Goal: Use online tool/utility: Utilize a website feature to perform a specific function

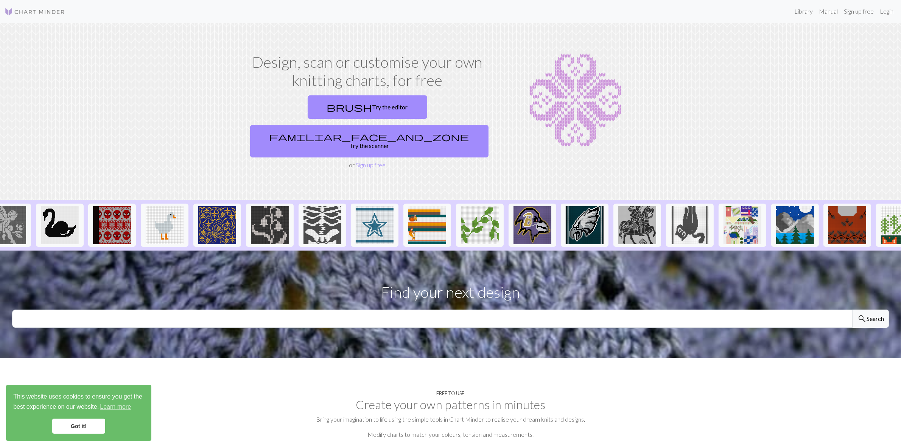
scroll to position [0, 416]
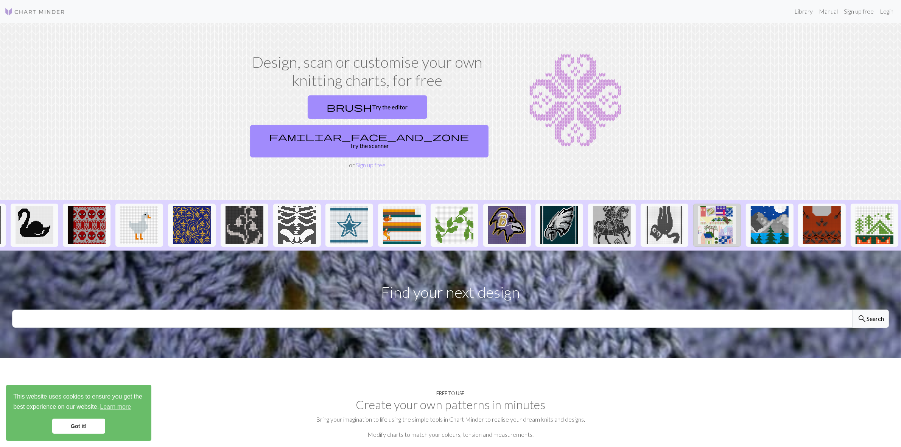
click at [727, 211] on img at bounding box center [717, 225] width 38 height 38
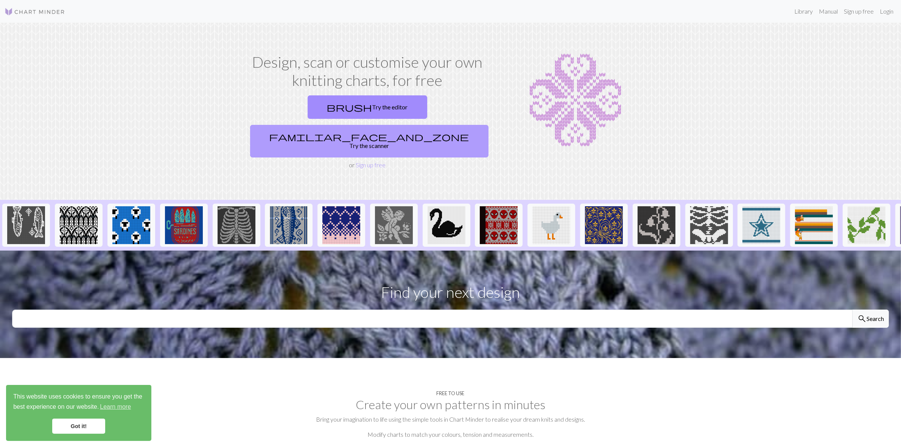
click at [405, 131] on span "familiar_face_and_zone" at bounding box center [369, 136] width 200 height 11
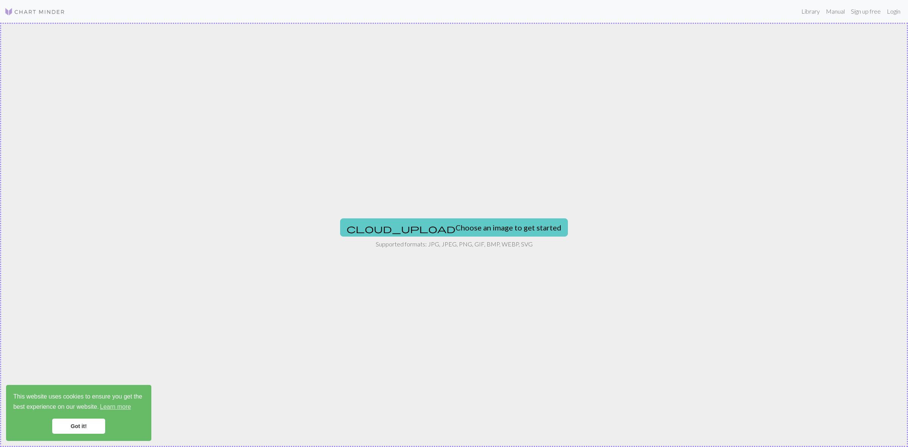
click at [450, 224] on button "cloud_upload Choose an image to get started" at bounding box center [454, 227] width 228 height 18
type input "C:\fakepath\501862a3-4a7c-46e8-a843-492da07ecdd9.png"
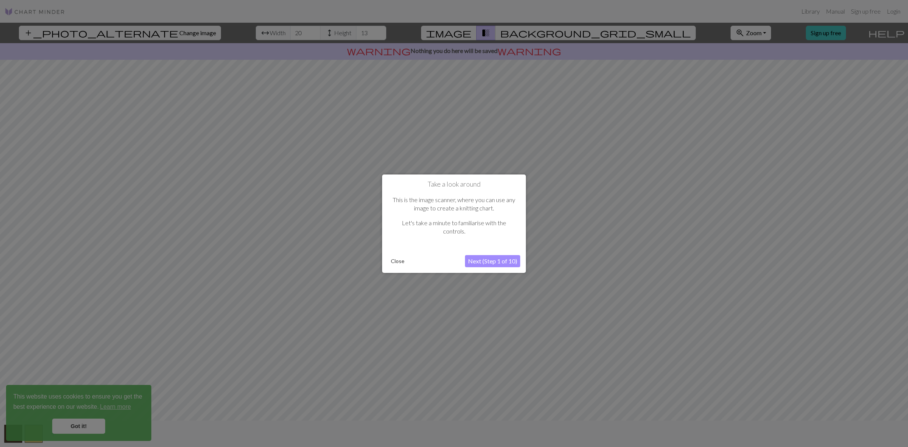
click at [485, 257] on button "Next (Step 1 of 10)" at bounding box center [492, 261] width 55 height 12
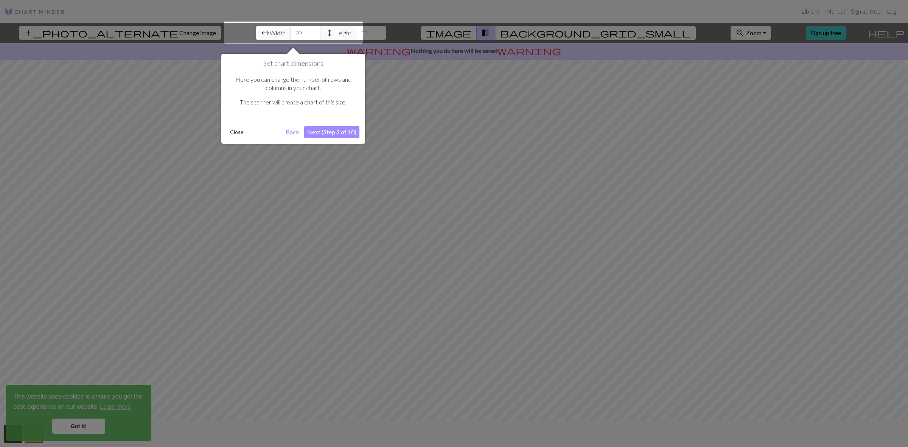
click at [326, 135] on button "Next (Step 2 of 10)" at bounding box center [331, 132] width 55 height 12
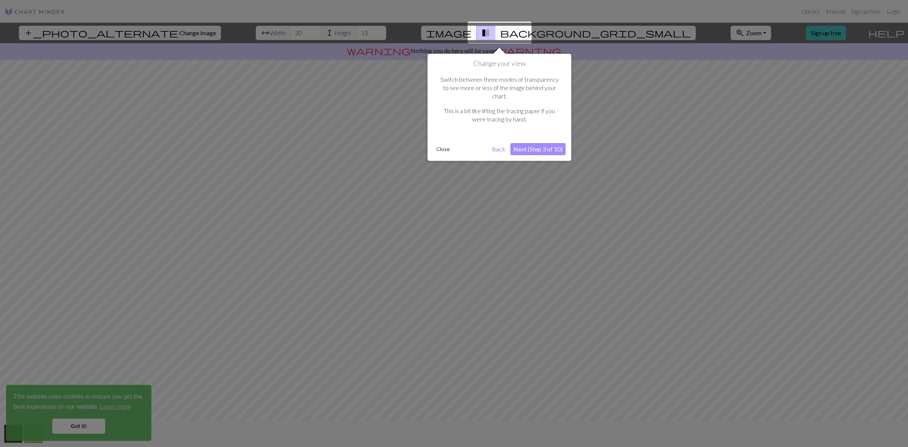
click at [544, 143] on button "Next (Step 3 of 10)" at bounding box center [537, 149] width 55 height 12
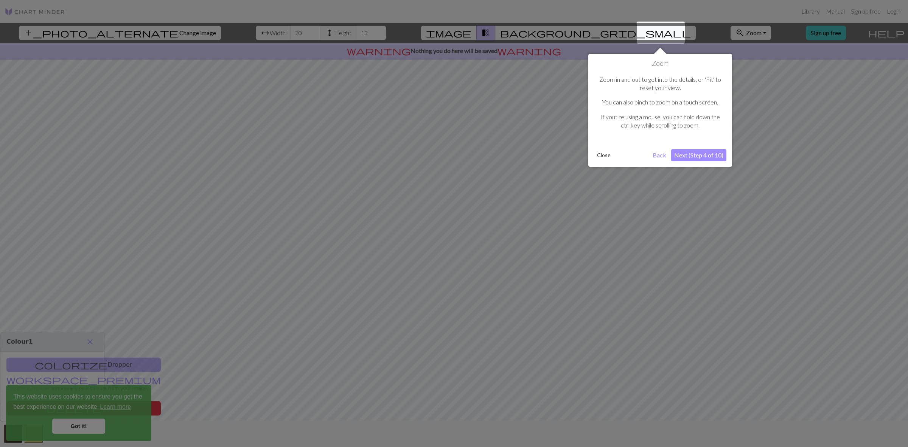
click at [701, 152] on button "Next (Step 4 of 10)" at bounding box center [698, 155] width 55 height 12
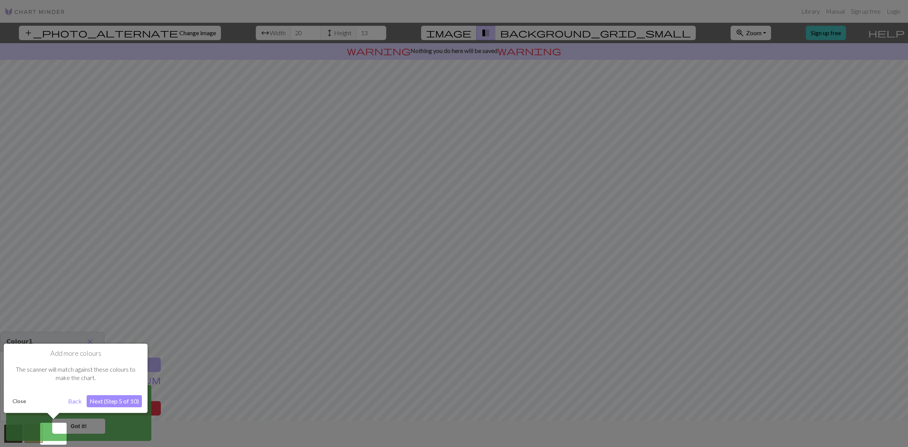
drag, startPoint x: 79, startPoint y: 399, endPoint x: 28, endPoint y: 400, distance: 51.8
click at [35, 400] on div "Close Back Next (Step 5 of 10)" at bounding box center [75, 401] width 132 height 12
click at [18, 401] on button "Close" at bounding box center [19, 400] width 20 height 11
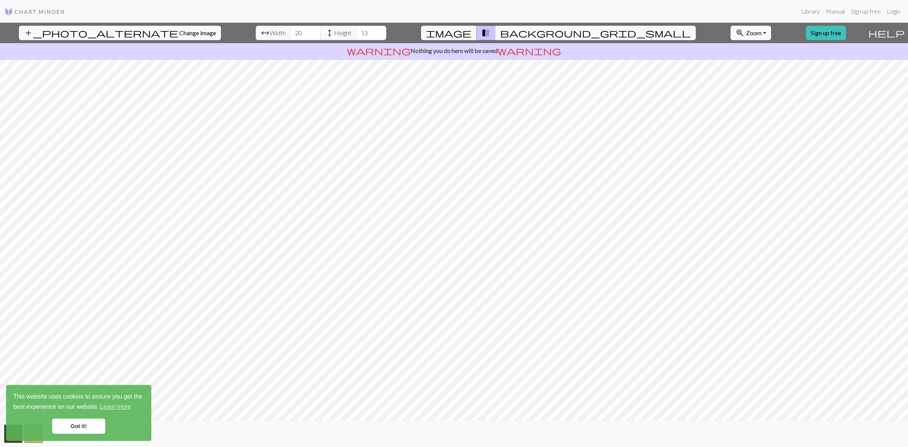
click at [261, 34] on span "arrow_range" at bounding box center [265, 33] width 9 height 11
click at [334, 34] on span "Height" at bounding box center [342, 32] width 17 height 9
click at [325, 36] on span "height" at bounding box center [329, 33] width 9 height 11
click at [325, 32] on span "height" at bounding box center [329, 33] width 9 height 11
click at [356, 33] on input "13" at bounding box center [371, 33] width 30 height 14
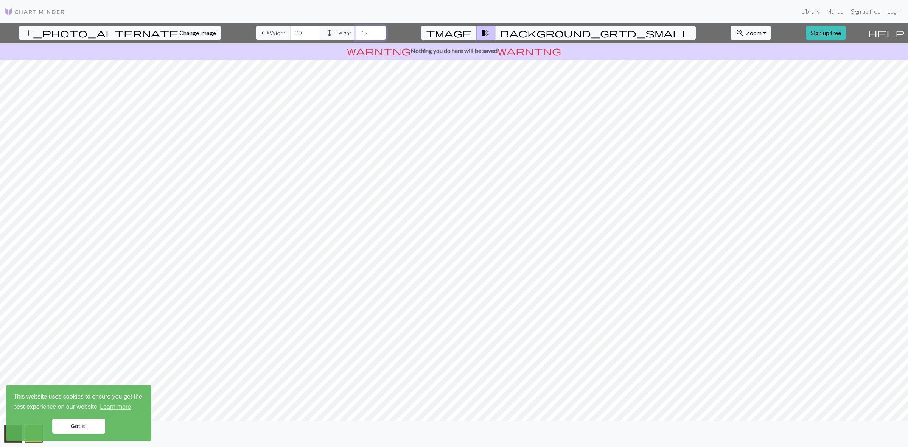
click at [356, 35] on input "12" at bounding box center [371, 33] width 30 height 14
click at [356, 35] on input "11" at bounding box center [371, 33] width 30 height 14
click at [356, 35] on input "10" at bounding box center [371, 33] width 30 height 14
click at [356, 35] on input "9" at bounding box center [371, 33] width 30 height 14
click at [356, 35] on input "8" at bounding box center [371, 33] width 30 height 14
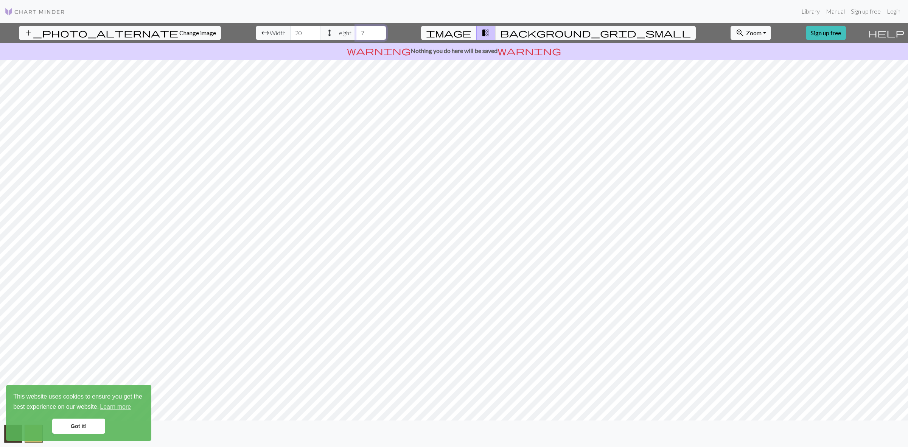
click at [356, 35] on input "7" at bounding box center [371, 33] width 30 height 14
click at [356, 35] on input "6" at bounding box center [371, 33] width 30 height 14
click at [356, 35] on input "5" at bounding box center [371, 33] width 30 height 14
click at [356, 35] on input "4" at bounding box center [371, 33] width 30 height 14
click at [356, 35] on input "3" at bounding box center [371, 33] width 30 height 14
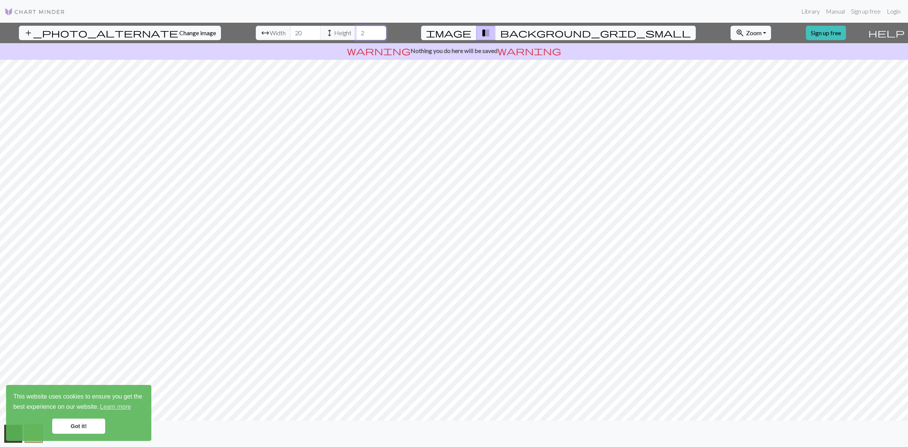
click at [356, 35] on input "2" at bounding box center [371, 33] width 30 height 14
click at [356, 35] on input "1" at bounding box center [371, 33] width 30 height 14
click at [356, 35] on input "0" at bounding box center [371, 33] width 30 height 14
click at [356, 35] on input "-1" at bounding box center [371, 33] width 30 height 14
type input "-2"
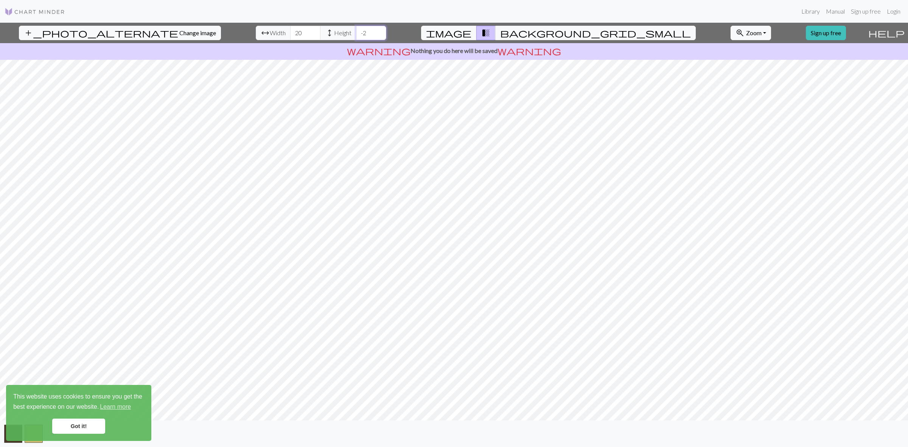
click at [356, 35] on input "-2" at bounding box center [371, 33] width 30 height 14
click at [290, 36] on input "19" at bounding box center [305, 33] width 30 height 14
click at [290, 36] on input "10" at bounding box center [305, 33] width 30 height 14
click at [290, 36] on input "9" at bounding box center [305, 33] width 30 height 14
click at [290, 36] on input "8" at bounding box center [305, 33] width 30 height 14
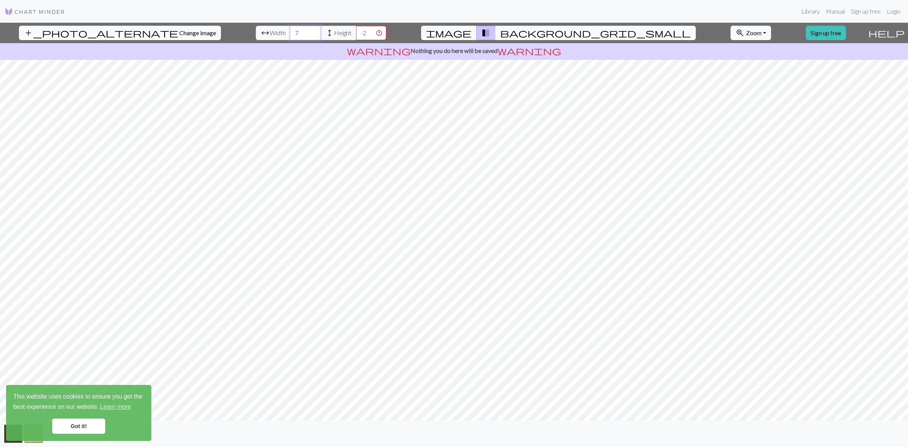
click at [290, 36] on input "7" at bounding box center [305, 33] width 30 height 14
click at [290, 36] on input "6" at bounding box center [305, 33] width 30 height 14
click at [290, 36] on input "5" at bounding box center [305, 33] width 30 height 14
click at [290, 36] on input "4" at bounding box center [305, 33] width 30 height 14
click at [290, 36] on input "3" at bounding box center [305, 33] width 30 height 14
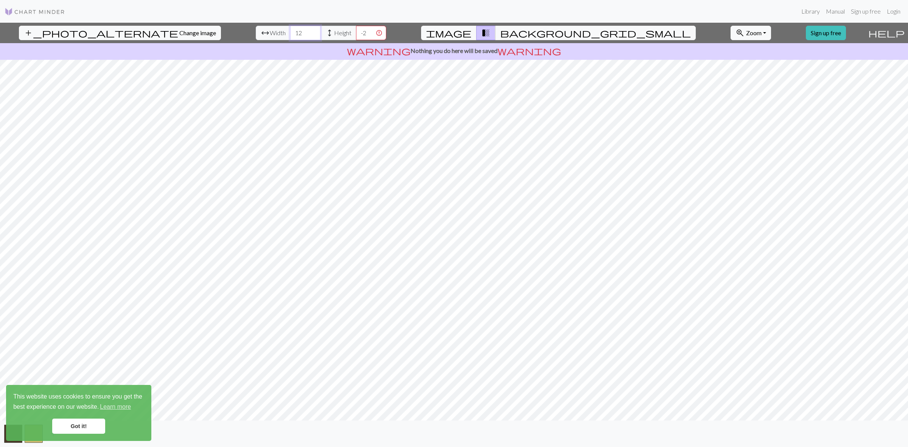
click at [290, 31] on input "13" at bounding box center [305, 33] width 30 height 14
type input "14"
click at [290, 31] on input "14" at bounding box center [305, 33] width 30 height 14
click at [356, 31] on input "-1" at bounding box center [371, 33] width 30 height 14
click at [356, 31] on input "0" at bounding box center [371, 33] width 30 height 14
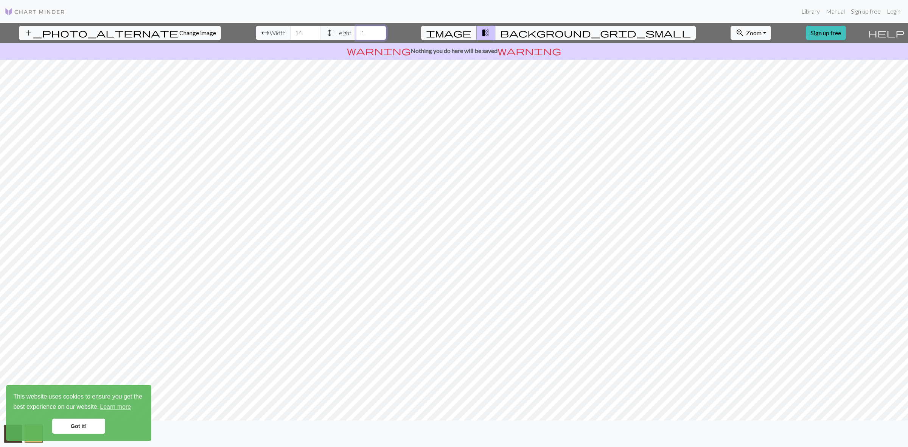
click at [356, 31] on input "1" at bounding box center [371, 33] width 30 height 14
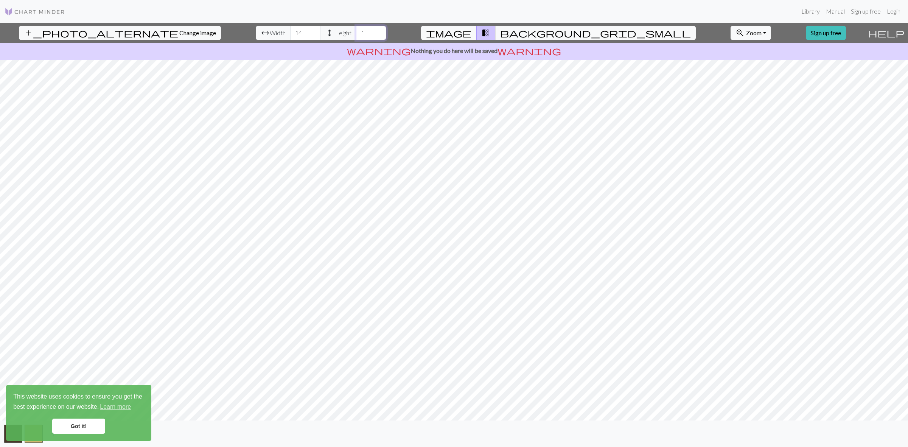
click at [356, 30] on input "1" at bounding box center [371, 33] width 30 height 14
click at [356, 30] on input "2" at bounding box center [371, 33] width 30 height 14
click at [356, 30] on input "3" at bounding box center [371, 33] width 30 height 14
click at [356, 31] on input "14" at bounding box center [371, 33] width 30 height 14
click at [356, 31] on input "25" at bounding box center [371, 33] width 30 height 14
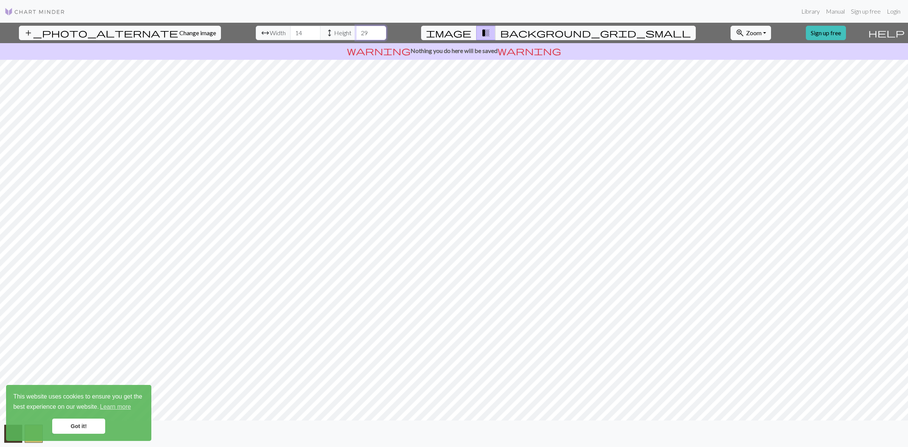
click at [356, 30] on input "30" at bounding box center [371, 33] width 30 height 14
click at [356, 29] on input "37" at bounding box center [371, 33] width 30 height 14
click at [356, 29] on input "45" at bounding box center [371, 33] width 30 height 14
click at [356, 29] on input "56" at bounding box center [371, 33] width 30 height 14
click at [356, 29] on input "64" at bounding box center [371, 33] width 30 height 14
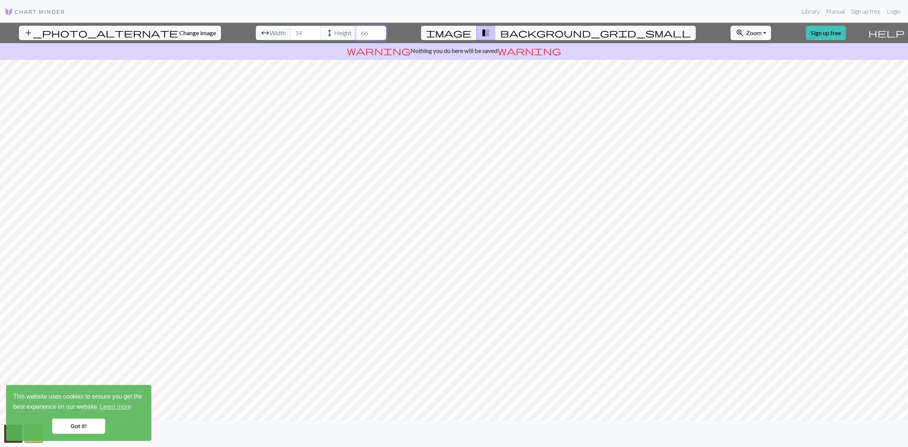
click at [356, 29] on input "66" at bounding box center [371, 33] width 30 height 14
click at [356, 30] on input "67" at bounding box center [371, 33] width 30 height 14
click at [356, 30] on input "68" at bounding box center [371, 33] width 30 height 14
click at [356, 30] on input "69" at bounding box center [371, 33] width 30 height 14
click at [356, 30] on input "70" at bounding box center [371, 33] width 30 height 14
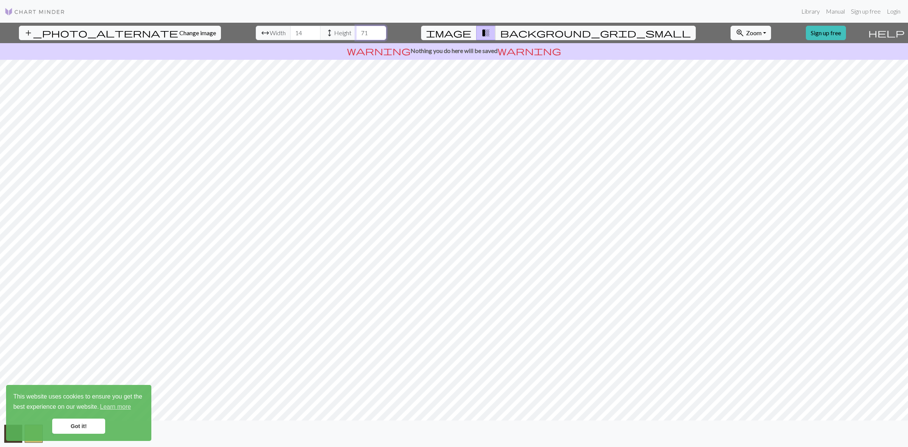
click at [356, 30] on input "71" at bounding box center [371, 33] width 30 height 14
click at [356, 30] on input "80" at bounding box center [371, 33] width 30 height 14
click at [356, 30] on input "81" at bounding box center [371, 33] width 30 height 14
click at [356, 30] on input "103" at bounding box center [371, 33] width 30 height 14
click at [356, 39] on input "103" at bounding box center [371, 33] width 30 height 14
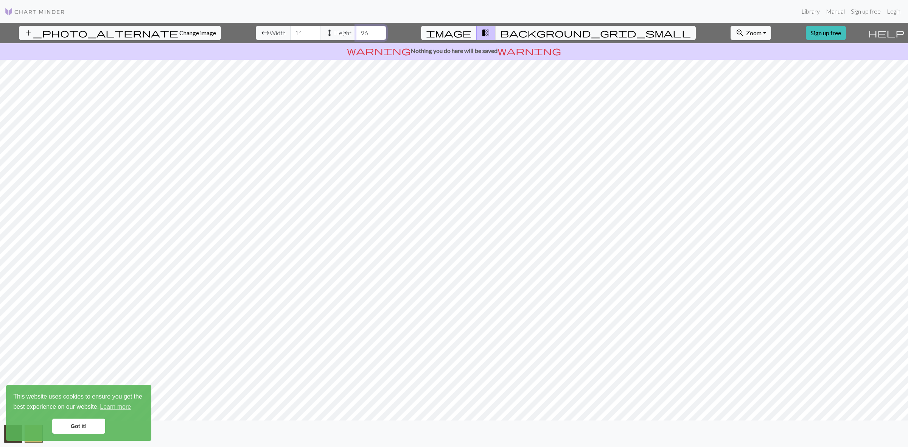
click at [356, 36] on input "96" at bounding box center [371, 33] width 30 height 14
type input "95"
click at [356, 36] on input "95" at bounding box center [371, 33] width 30 height 14
click at [290, 32] on input "54" at bounding box center [305, 33] width 30 height 14
click at [290, 32] on input "84" at bounding box center [305, 33] width 30 height 14
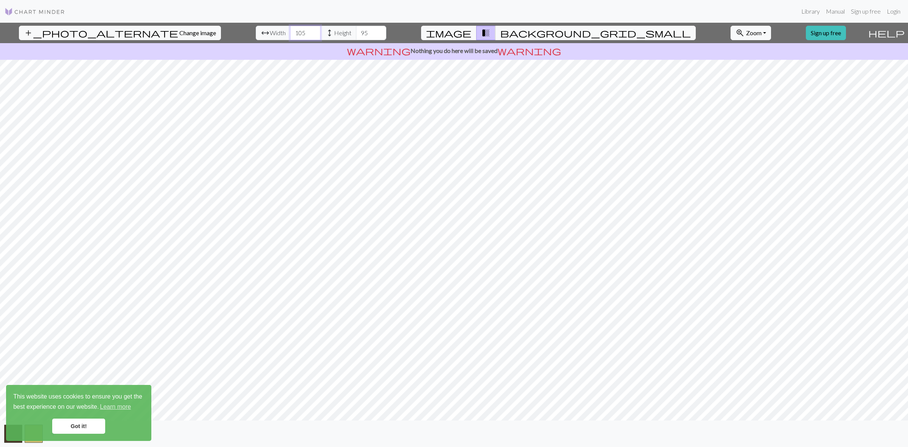
type input "106"
click at [290, 32] on input "106" at bounding box center [305, 33] width 30 height 14
click at [356, 33] on input "107" at bounding box center [371, 33] width 30 height 14
click at [356, 30] on input "108" at bounding box center [371, 33] width 30 height 14
drag, startPoint x: 353, startPoint y: 32, endPoint x: 348, endPoint y: 29, distance: 5.7
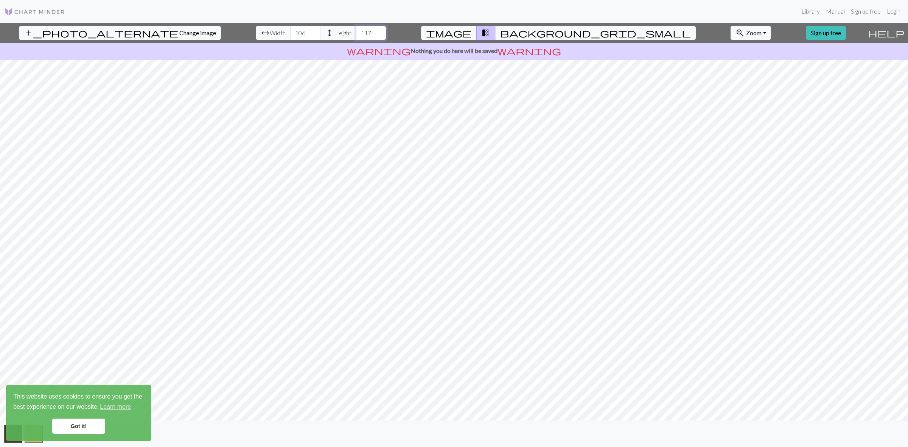
click at [356, 29] on input "117" at bounding box center [371, 33] width 30 height 14
type input "130"
click at [356, 29] on input "130" at bounding box center [371, 33] width 30 height 14
click at [290, 31] on input "132" at bounding box center [305, 33] width 30 height 14
click at [290, 31] on input "138" at bounding box center [305, 33] width 30 height 14
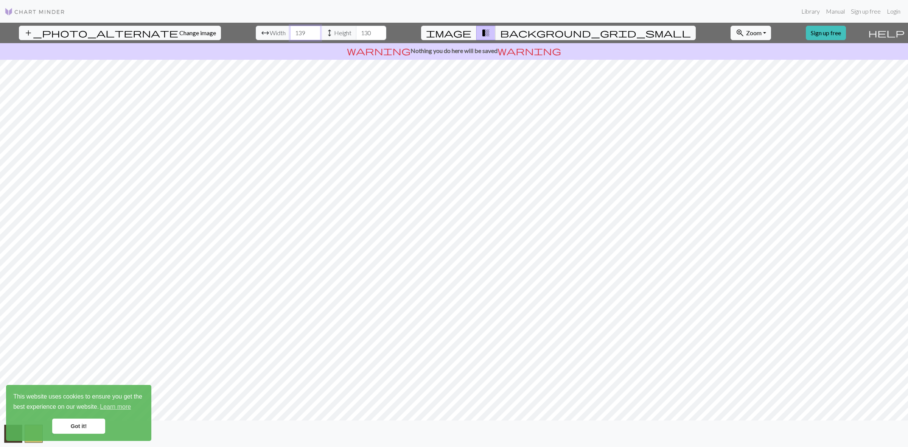
click at [290, 31] on input "139" at bounding box center [305, 33] width 30 height 14
click at [290, 31] on input "140" at bounding box center [305, 33] width 30 height 14
click at [290, 31] on input "141" at bounding box center [305, 33] width 30 height 14
click at [290, 31] on input "142" at bounding box center [305, 33] width 30 height 14
click at [290, 31] on input "143" at bounding box center [305, 33] width 30 height 14
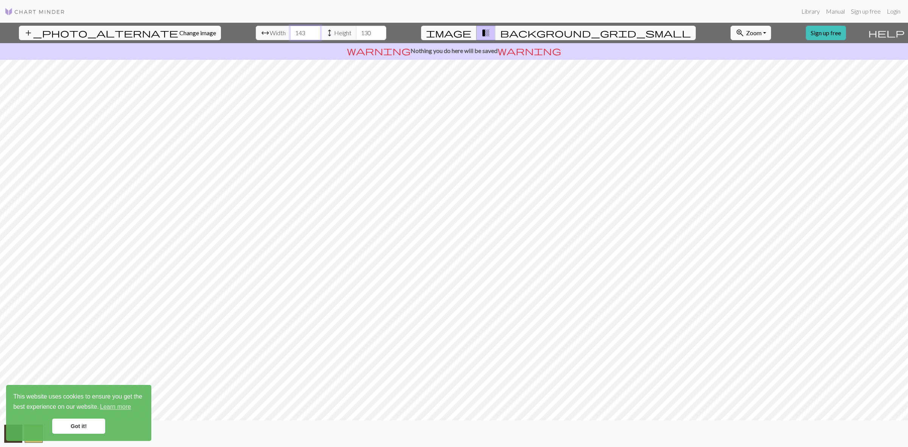
click at [290, 31] on input "144" at bounding box center [305, 33] width 30 height 14
click at [290, 30] on input "145" at bounding box center [305, 33] width 30 height 14
type input "168"
click at [290, 30] on input "168" at bounding box center [305, 33] width 30 height 14
click at [356, 29] on input "132" at bounding box center [371, 33] width 30 height 14
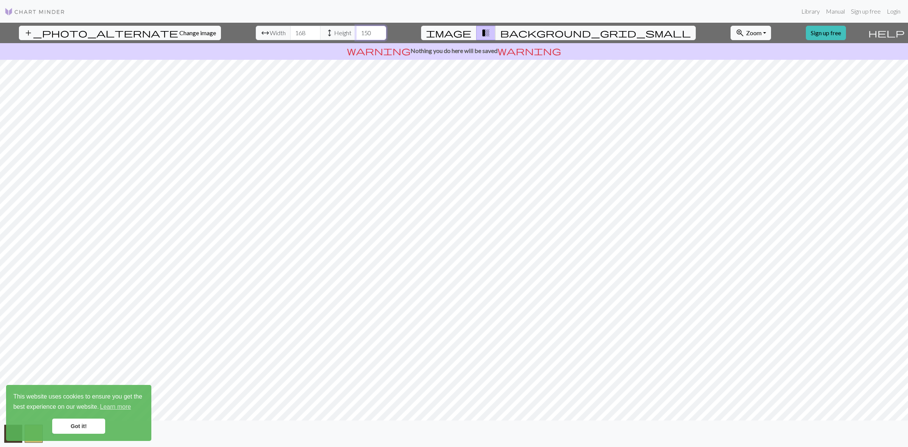
click at [356, 29] on input "151" at bounding box center [371, 33] width 30 height 14
click at [356, 27] on input "151" at bounding box center [371, 33] width 30 height 14
click at [356, 28] on input "151" at bounding box center [371, 33] width 30 height 14
click at [356, 30] on input "152" at bounding box center [371, 33] width 30 height 14
click at [356, 30] on input "156" at bounding box center [371, 33] width 30 height 14
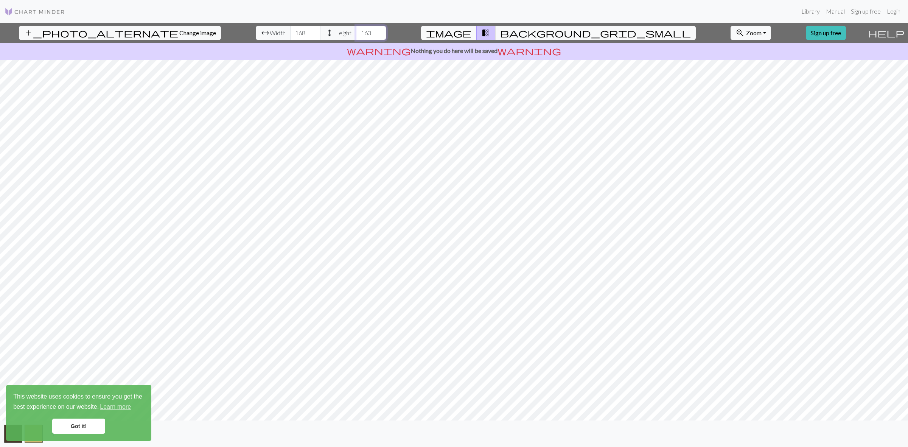
type input "164"
click at [356, 30] on input "164" at bounding box center [371, 33] width 30 height 14
click at [522, 28] on span "background_grid_small" at bounding box center [595, 33] width 191 height 11
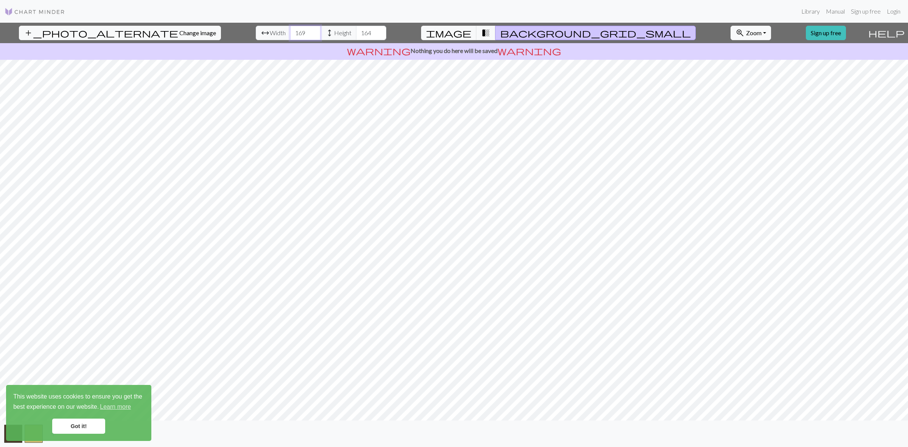
click at [290, 30] on input "169" at bounding box center [305, 33] width 30 height 14
click at [290, 30] on input "170" at bounding box center [305, 33] width 30 height 14
click at [290, 30] on input "171" at bounding box center [305, 33] width 30 height 14
click at [290, 30] on input "172" at bounding box center [305, 33] width 30 height 14
click at [290, 30] on input "173" at bounding box center [305, 33] width 30 height 14
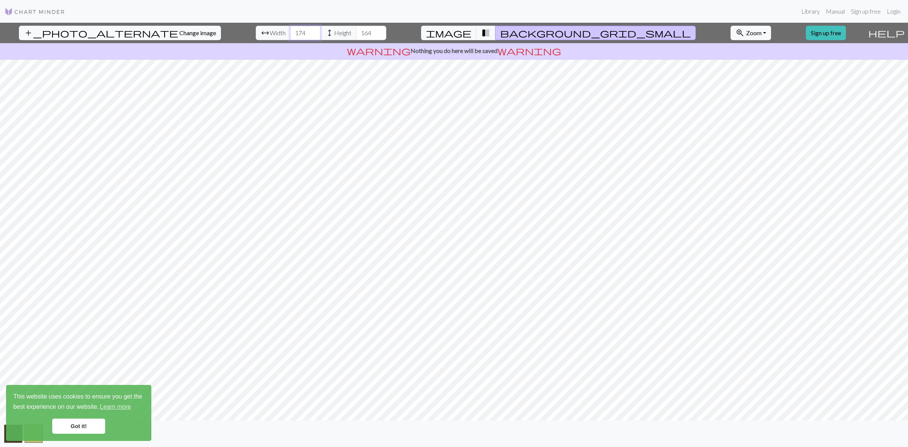
click at [290, 30] on input "174" at bounding box center [305, 33] width 30 height 14
click at [290, 30] on input "175" at bounding box center [305, 33] width 30 height 14
click at [290, 30] on input "176" at bounding box center [305, 33] width 30 height 14
click at [290, 30] on input "177" at bounding box center [305, 33] width 30 height 14
click at [290, 30] on input "178" at bounding box center [305, 33] width 30 height 14
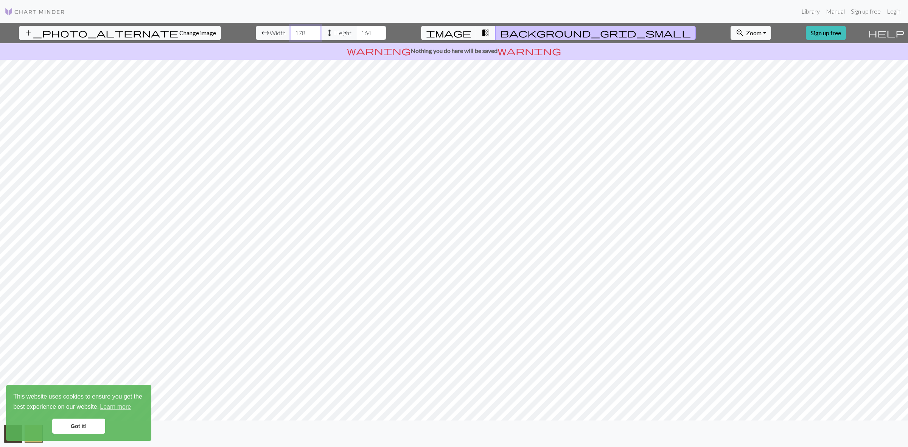
click at [290, 30] on input "179" at bounding box center [305, 33] width 30 height 14
type input "180"
click at [290, 30] on input "180" at bounding box center [305, 33] width 30 height 14
click at [356, 30] on input "165" at bounding box center [371, 33] width 30 height 14
click at [356, 30] on input "167" at bounding box center [371, 33] width 30 height 14
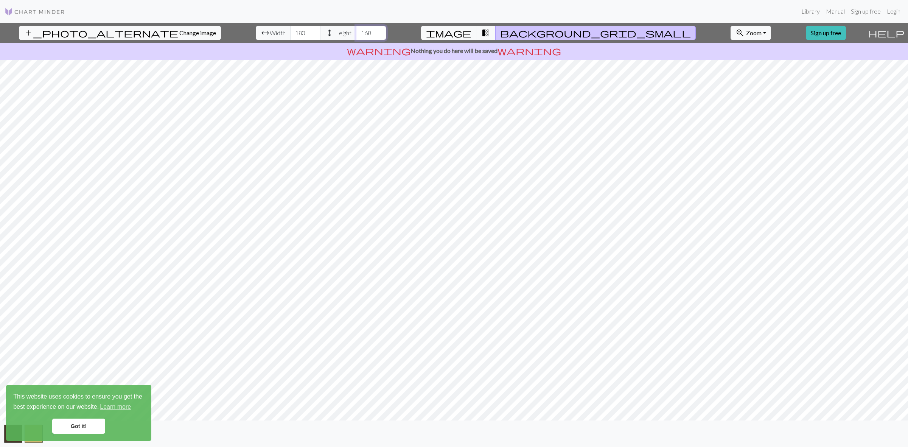
click at [356, 30] on input "168" at bounding box center [371, 33] width 30 height 14
click at [356, 30] on input "169" at bounding box center [371, 33] width 30 height 14
click at [356, 30] on input "170" at bounding box center [371, 33] width 30 height 14
click at [356, 30] on input "171" at bounding box center [371, 33] width 30 height 14
click at [356, 30] on input "172" at bounding box center [371, 33] width 30 height 14
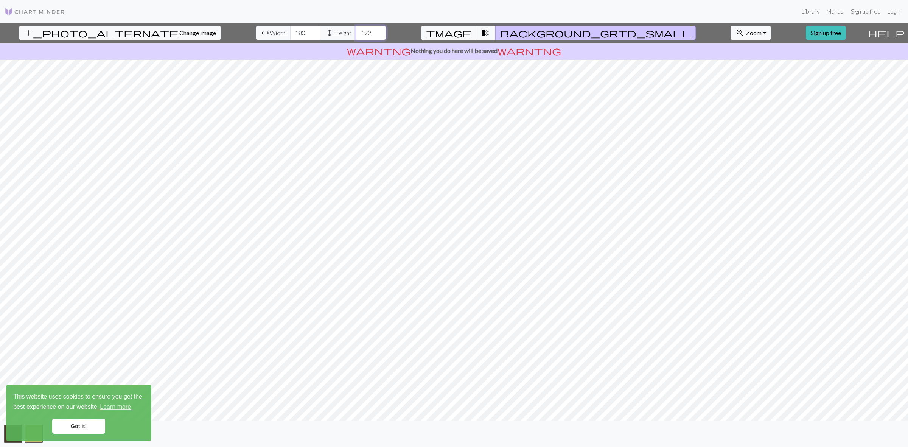
click at [356, 30] on input "173" at bounding box center [371, 33] width 30 height 14
click at [356, 30] on input "174" at bounding box center [371, 33] width 30 height 14
click at [356, 30] on input "175" at bounding box center [371, 33] width 30 height 14
click at [356, 30] on input "176" at bounding box center [371, 33] width 30 height 14
click at [356, 28] on input "176" at bounding box center [371, 33] width 30 height 14
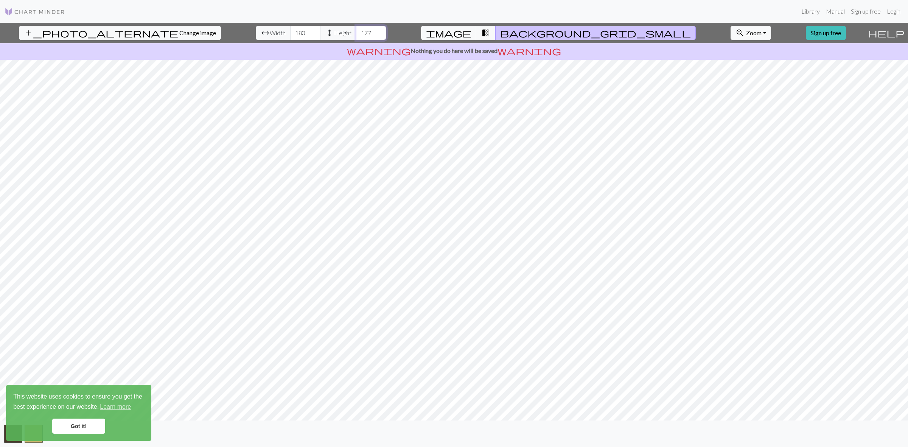
click at [356, 29] on input "177" at bounding box center [371, 33] width 30 height 14
click at [356, 29] on input "178" at bounding box center [371, 33] width 30 height 14
click at [356, 29] on input "179" at bounding box center [371, 33] width 30 height 14
click at [356, 29] on input "180" at bounding box center [371, 33] width 30 height 14
click at [356, 29] on input "181" at bounding box center [371, 33] width 30 height 14
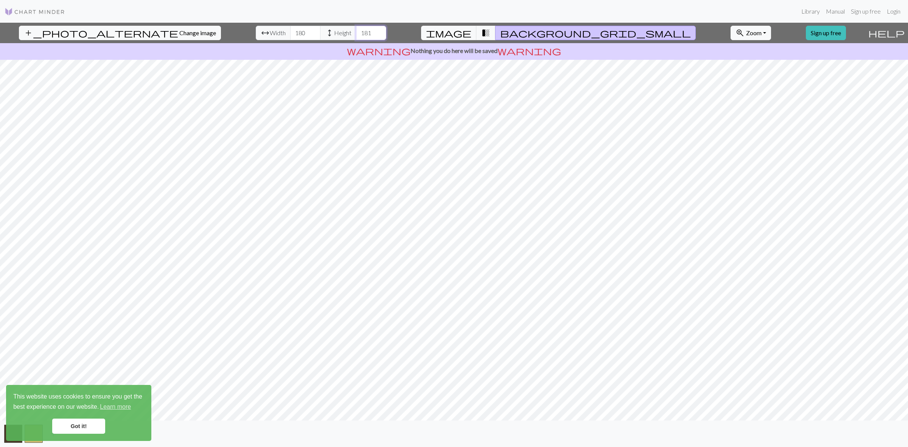
click at [356, 29] on input "182" at bounding box center [371, 33] width 30 height 14
click at [356, 29] on input "183" at bounding box center [371, 33] width 30 height 14
click at [356, 29] on input "184" at bounding box center [371, 33] width 30 height 14
click at [356, 29] on input "185" at bounding box center [371, 33] width 30 height 14
type input "186"
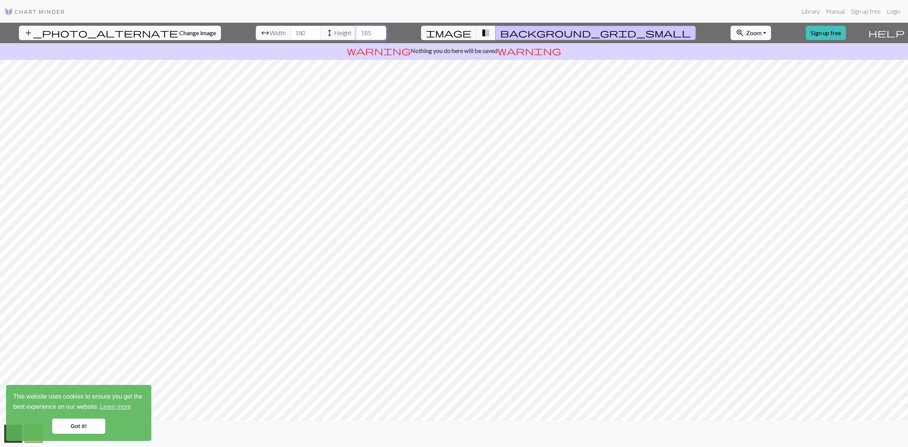
click at [356, 29] on input "186" at bounding box center [371, 33] width 30 height 14
click at [45, 10] on img at bounding box center [35, 11] width 61 height 9
